Goal: Task Accomplishment & Management: Use online tool/utility

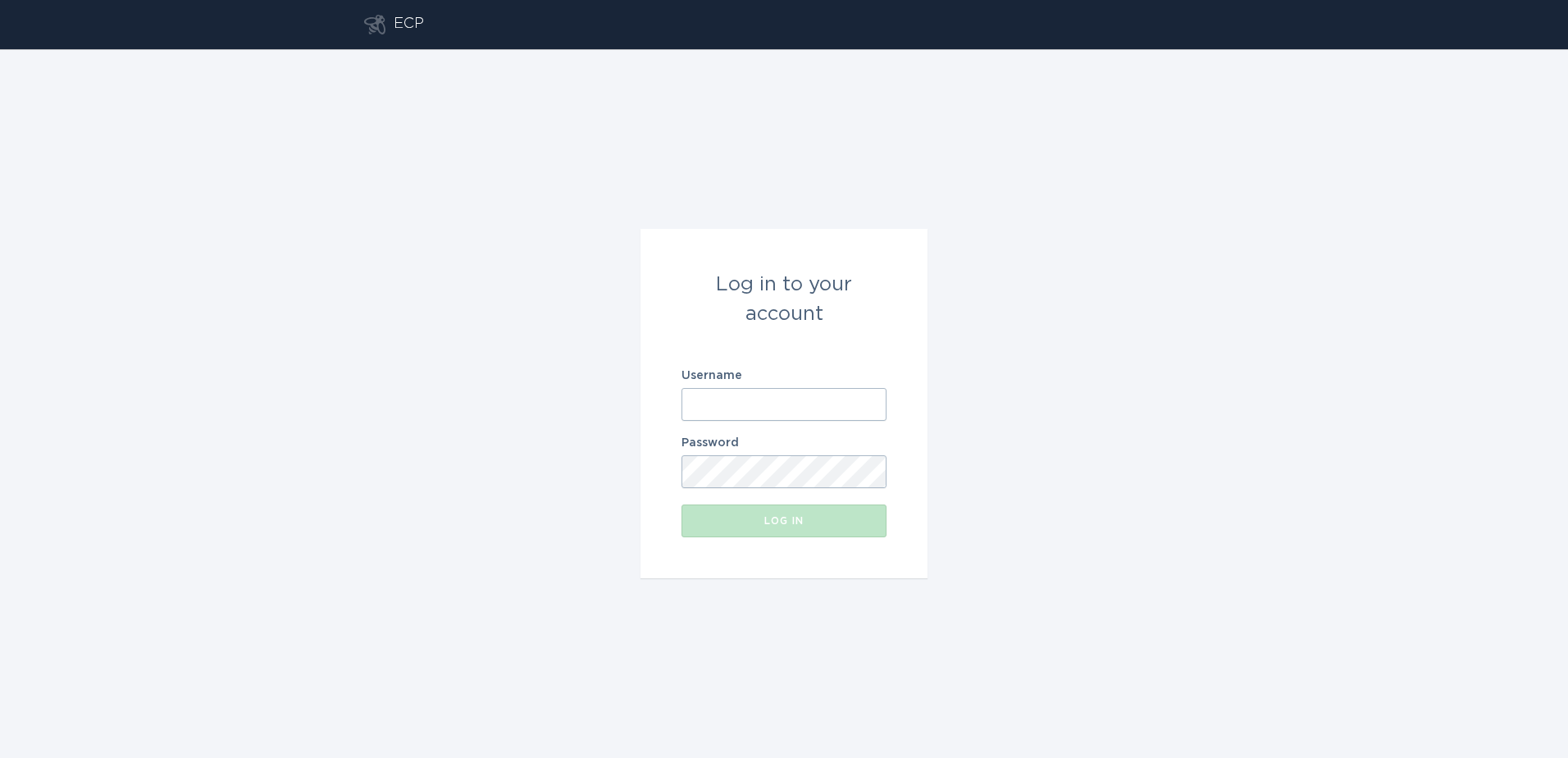
click at [754, 389] on input "Username" at bounding box center [784, 404] width 205 height 33
type input "[PERSON_NAME][EMAIL_ADDRESS][PERSON_NAME][DOMAIN_NAME]"
click at [754, 514] on button "Log in" at bounding box center [784, 520] width 205 height 33
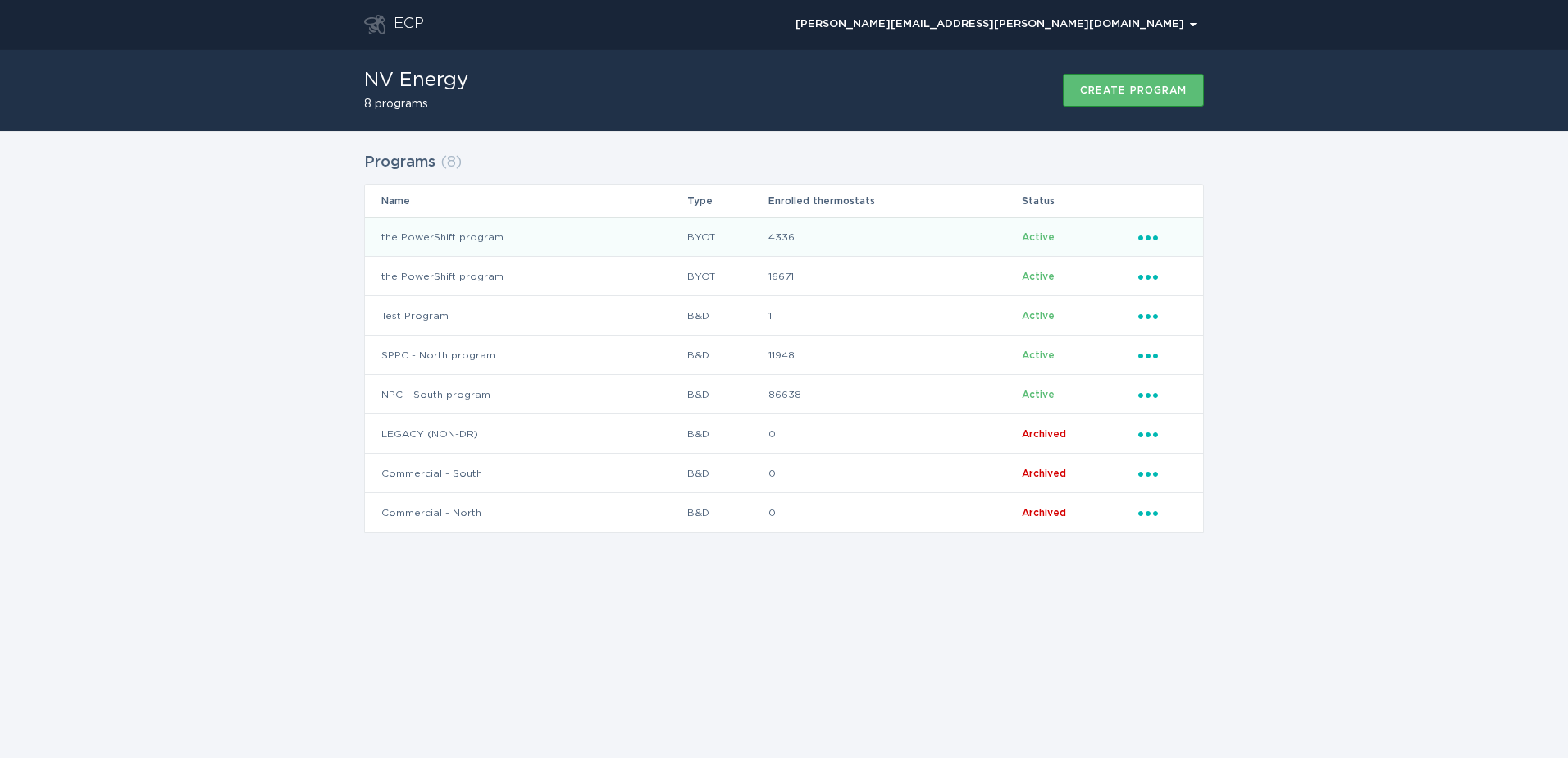
click at [1145, 235] on icon "Ellipsis" at bounding box center [1150, 235] width 23 height 14
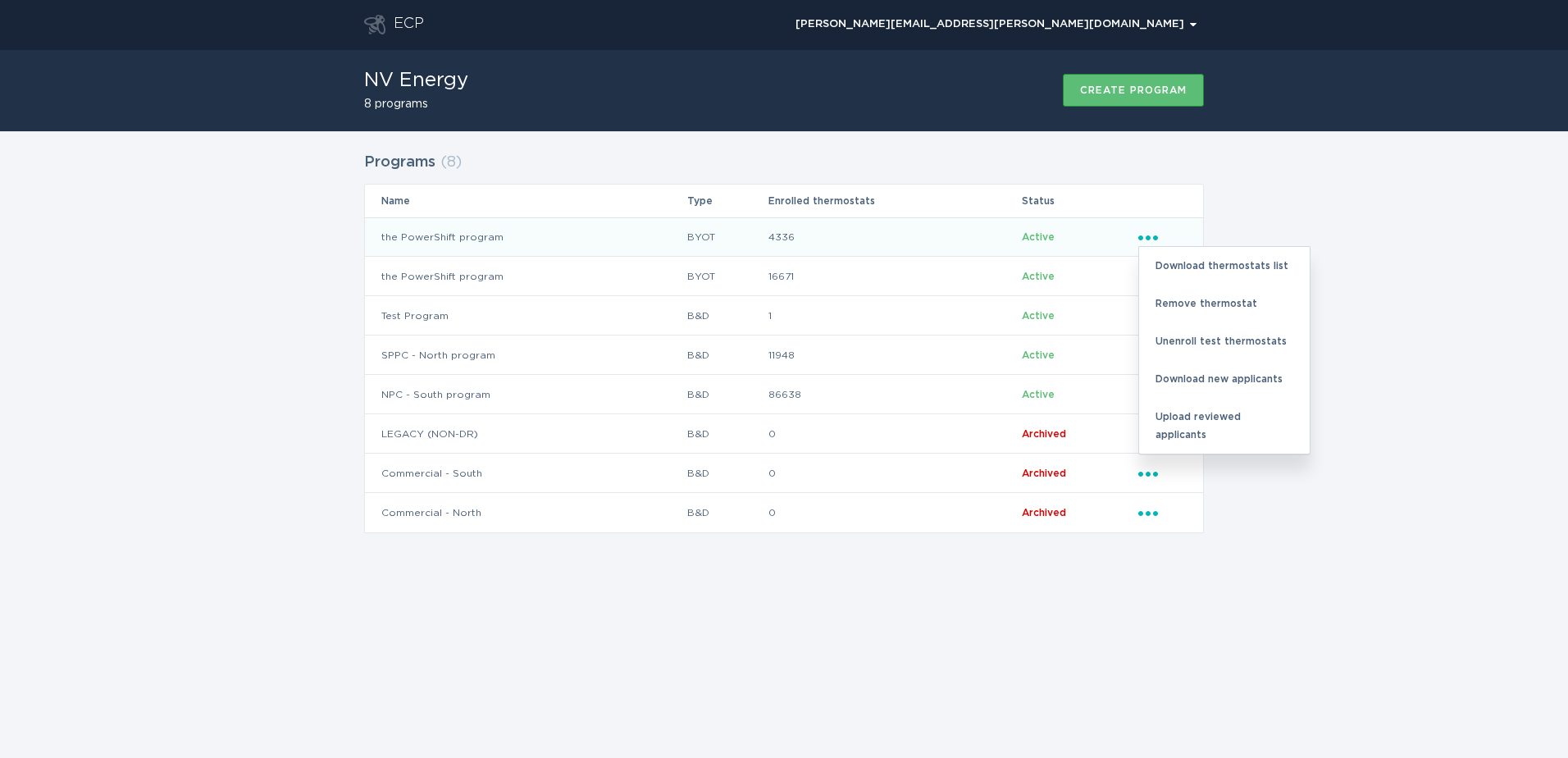
click at [1304, 183] on div "Programs ( 8 ) Name Type Enrolled thermostats Status the PowerShift program BYO…" at bounding box center [784, 352] width 1568 height 443
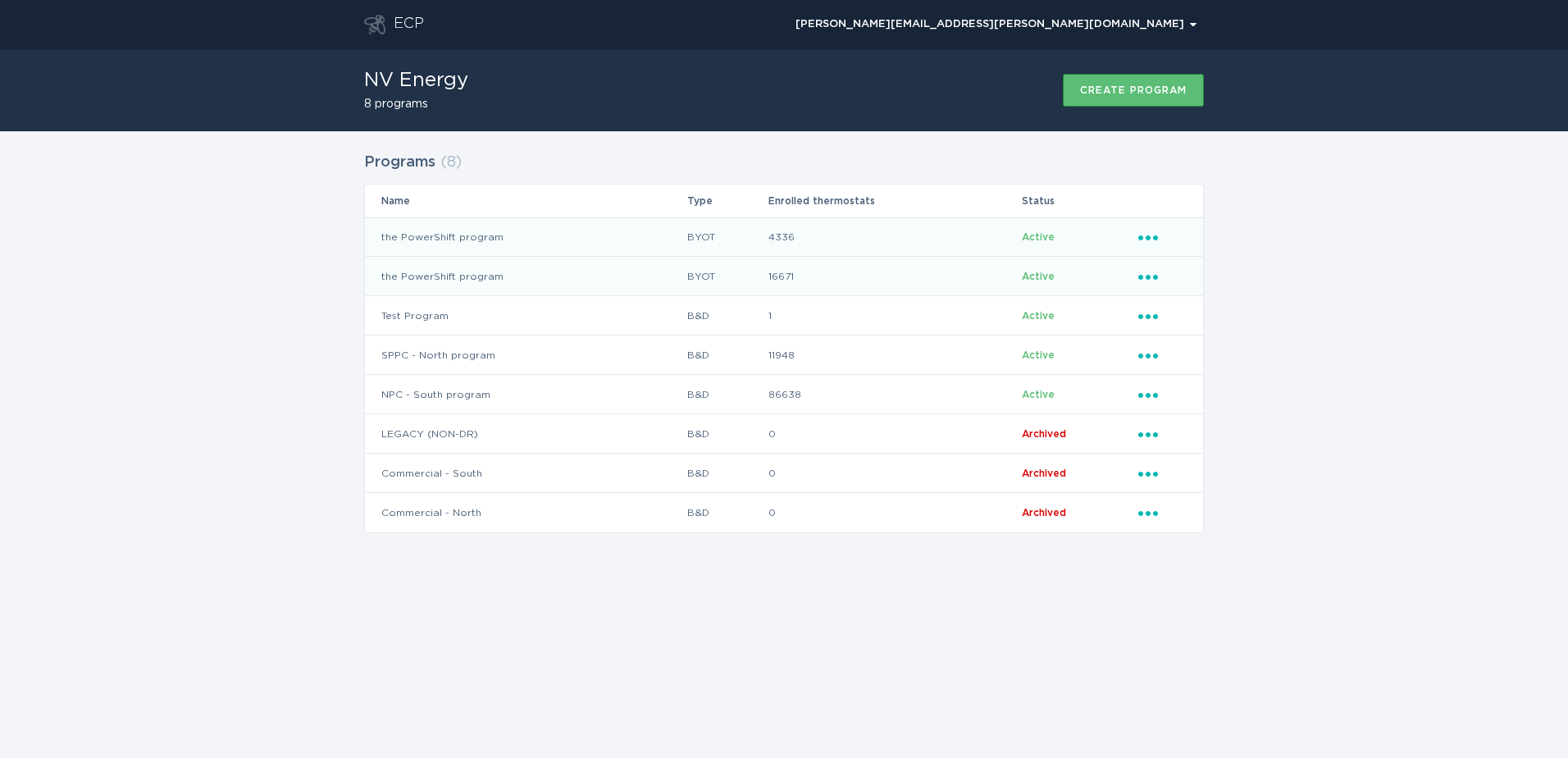
click at [1143, 274] on icon "Ellipsis" at bounding box center [1150, 274] width 23 height 14
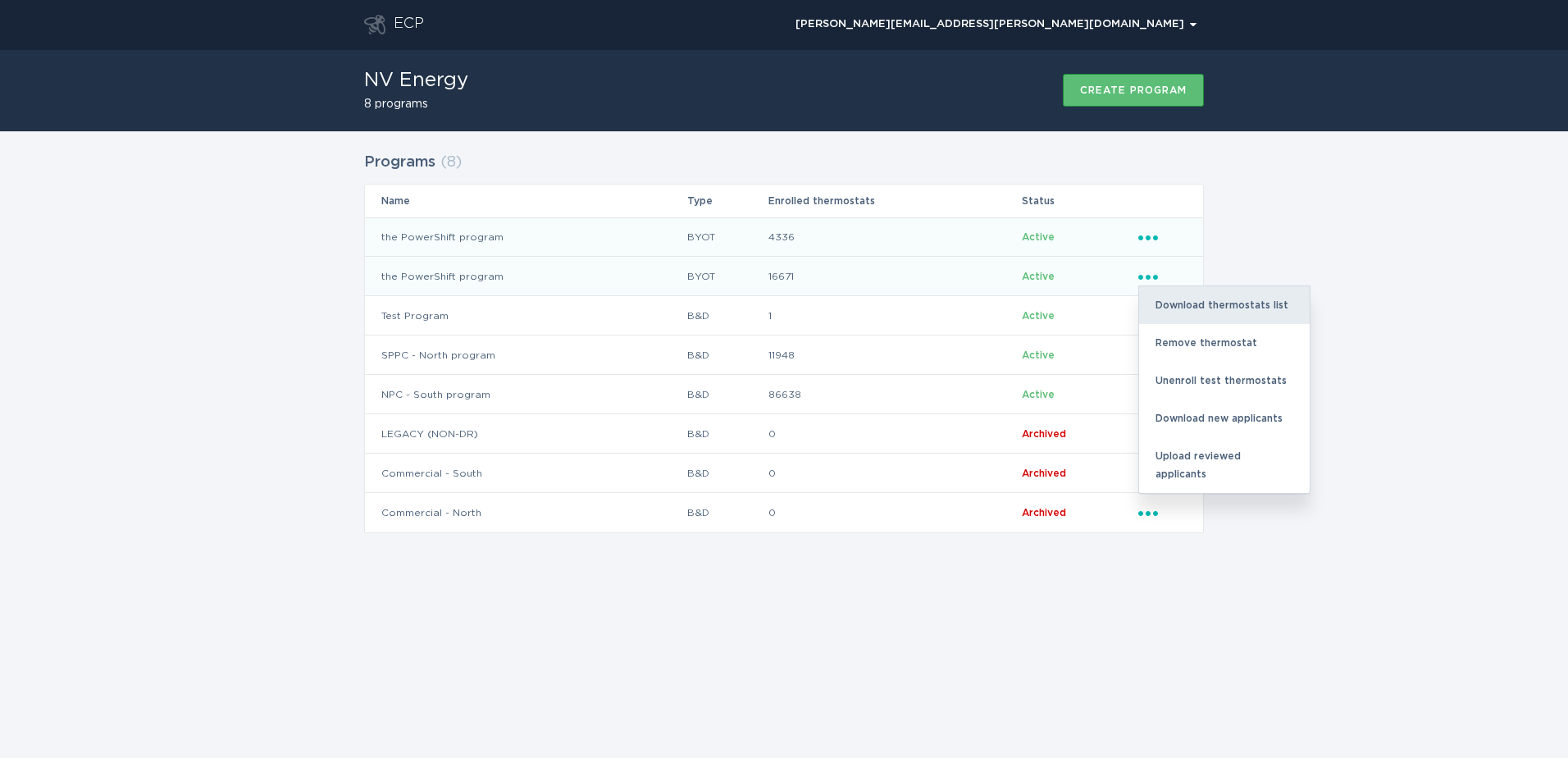
click at [1205, 312] on div "Download thermostats list" at bounding box center [1225, 304] width 171 height 38
